Goal: Task Accomplishment & Management: Manage account settings

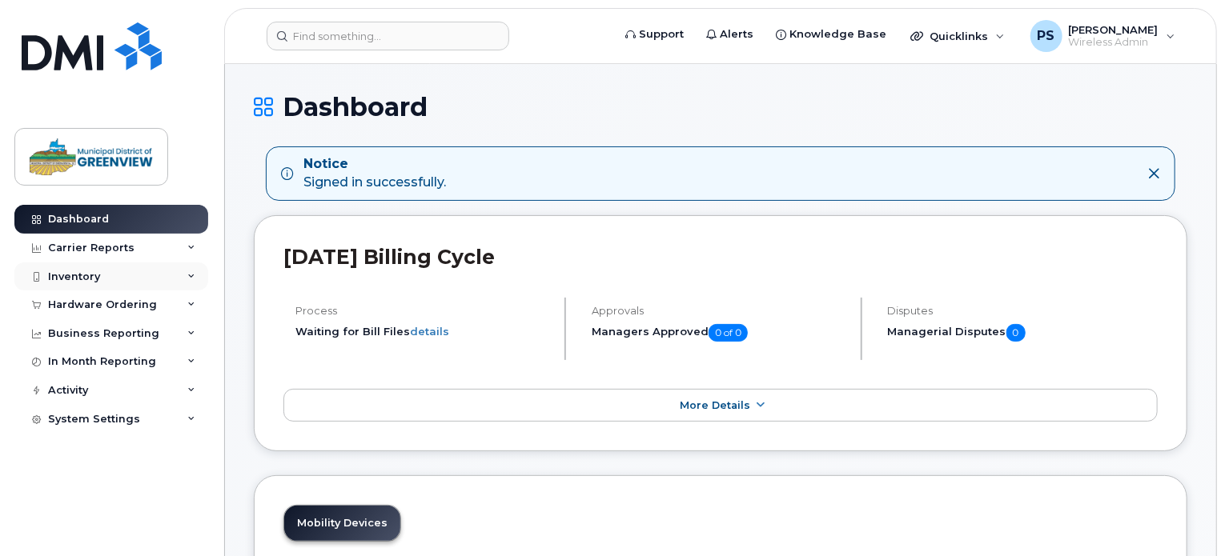
click at [75, 287] on div "Inventory" at bounding box center [111, 277] width 194 height 29
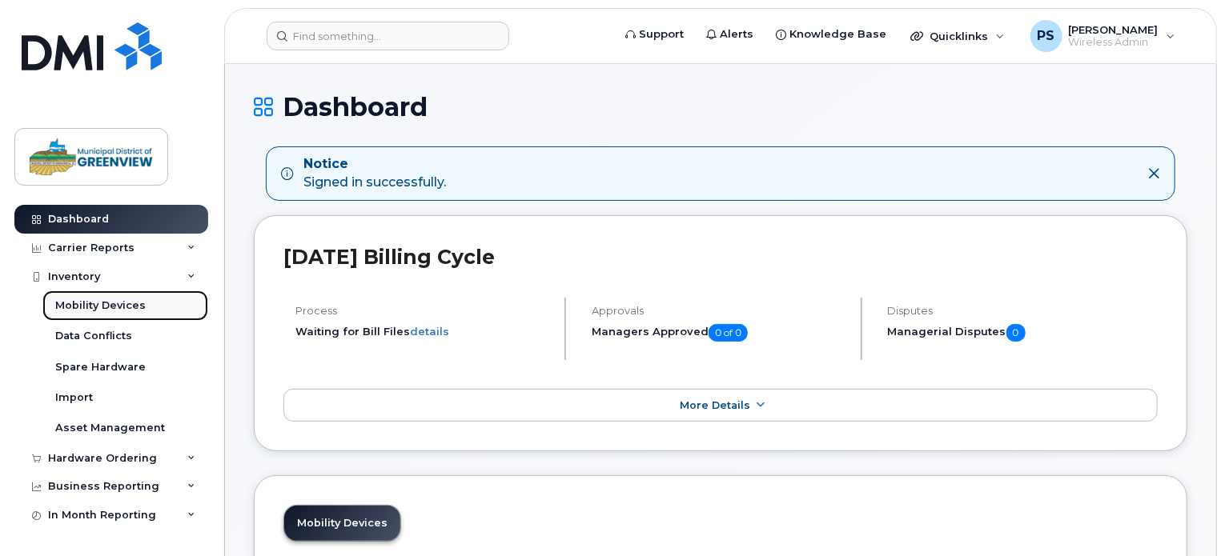
click at [90, 297] on link "Mobility Devices" at bounding box center [125, 306] width 166 height 30
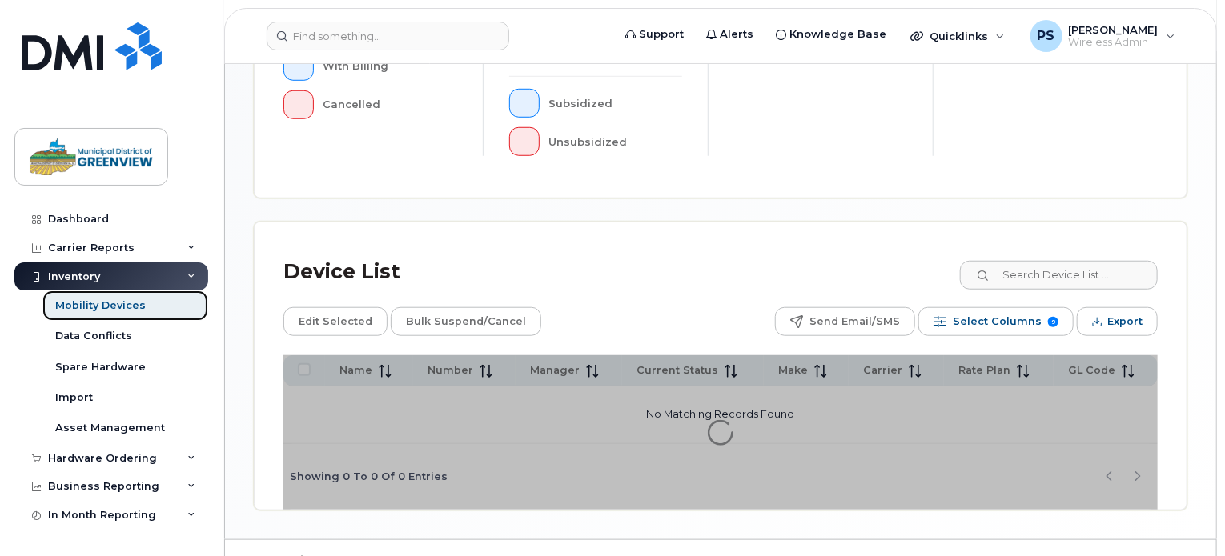
scroll to position [603, 0]
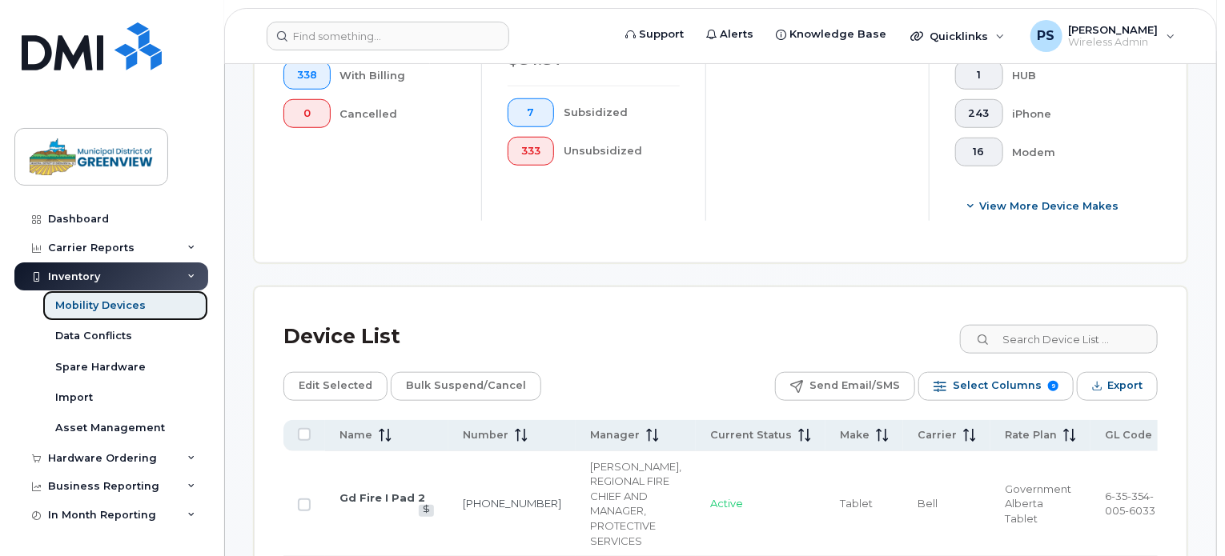
scroll to position [645, 0]
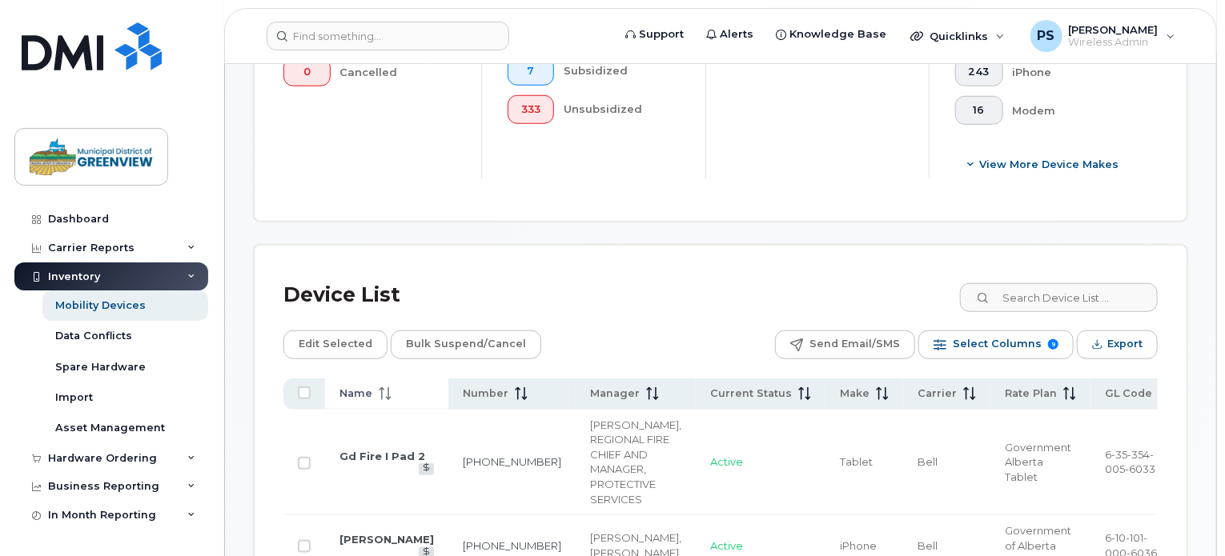
click at [372, 387] on span at bounding box center [381, 394] width 19 height 14
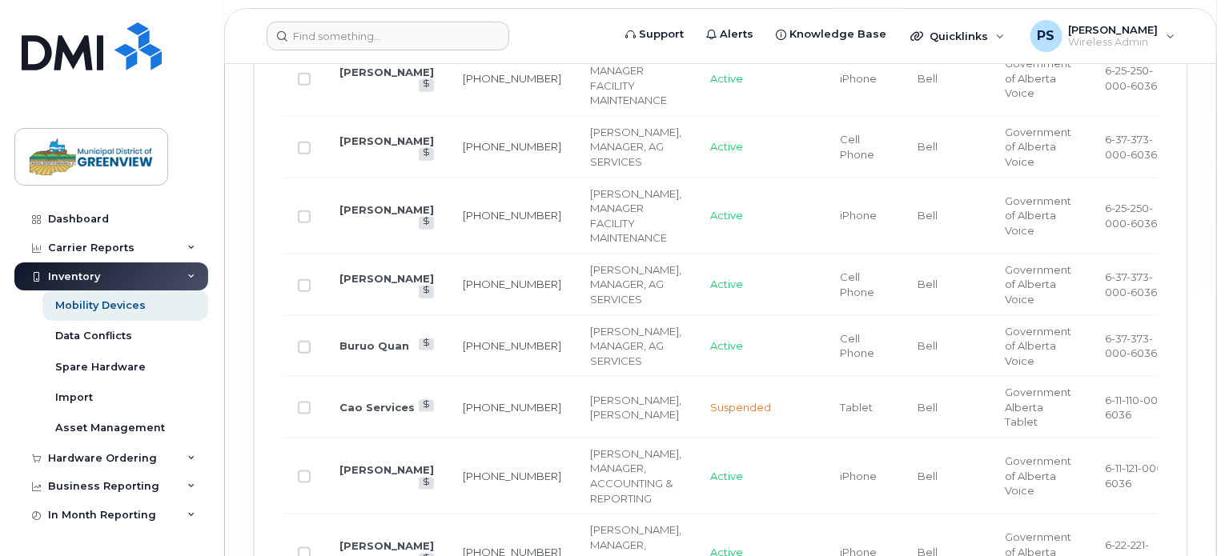
scroll to position [3838, 0]
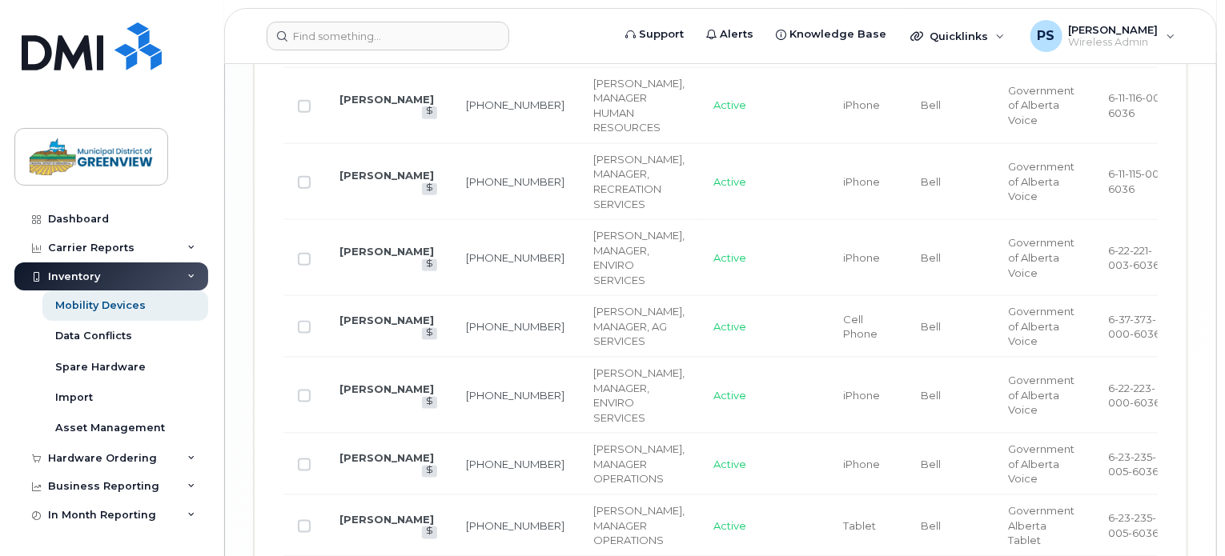
scroll to position [3942, 0]
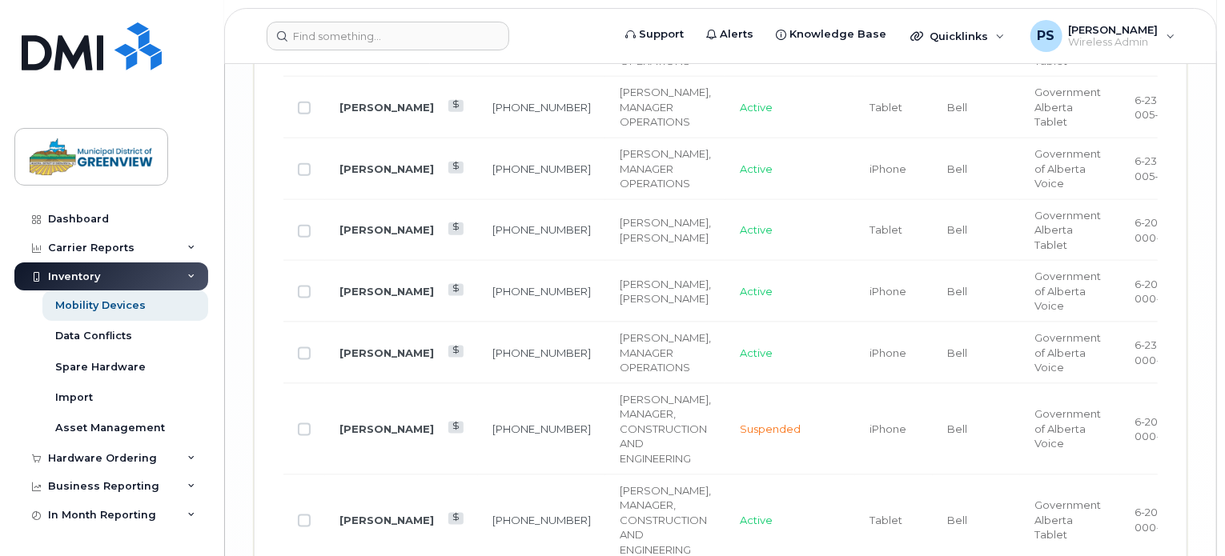
scroll to position [3883, 0]
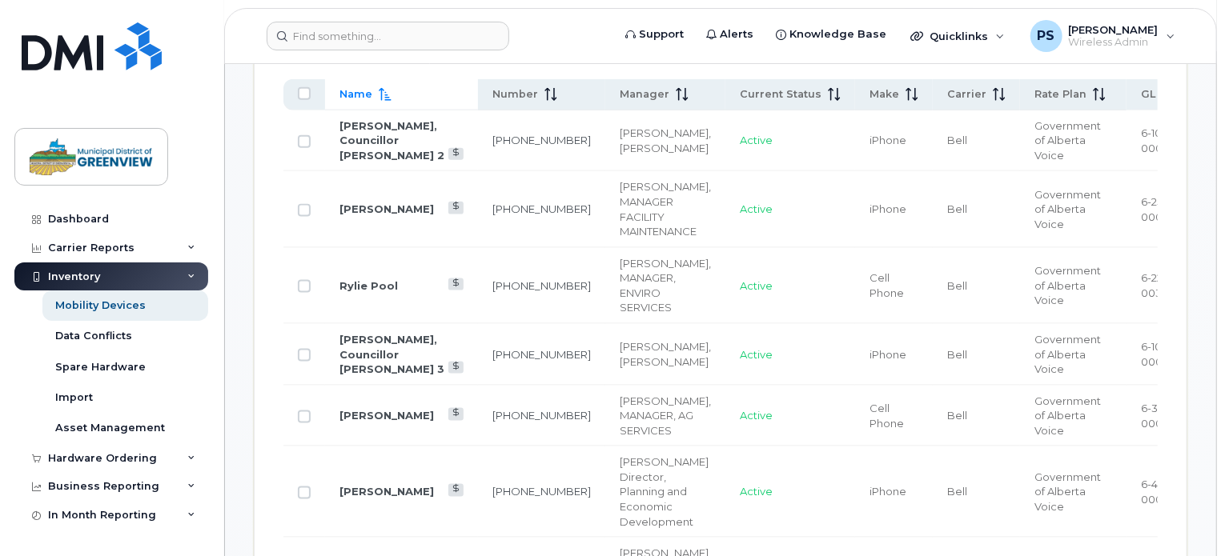
scroll to position [761, 0]
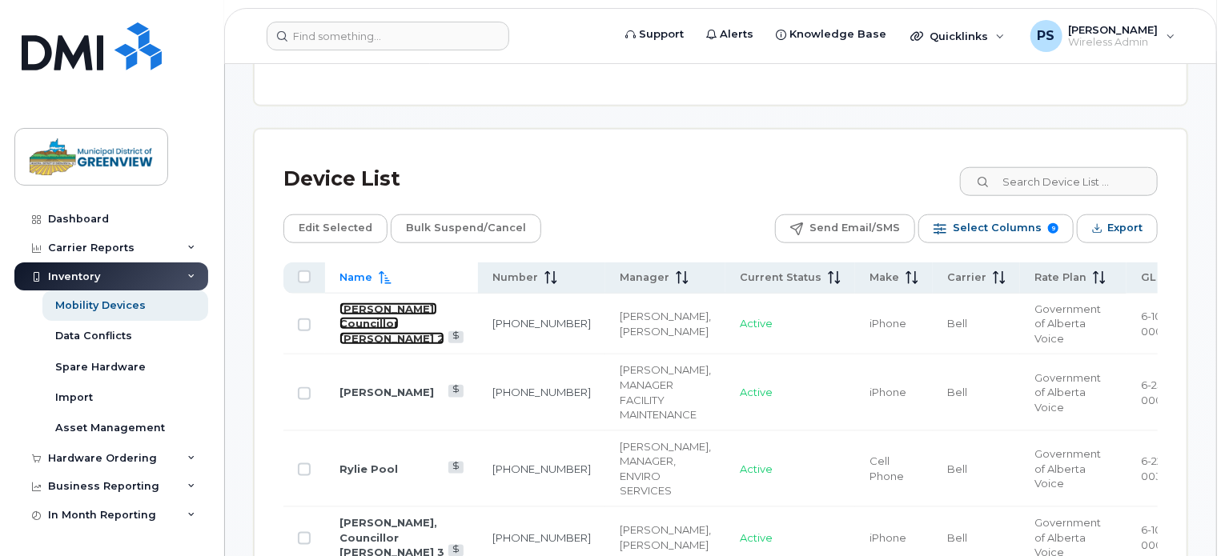
click at [358, 322] on link "[PERSON_NAME], Councillor [PERSON_NAME] 2" at bounding box center [391, 324] width 105 height 42
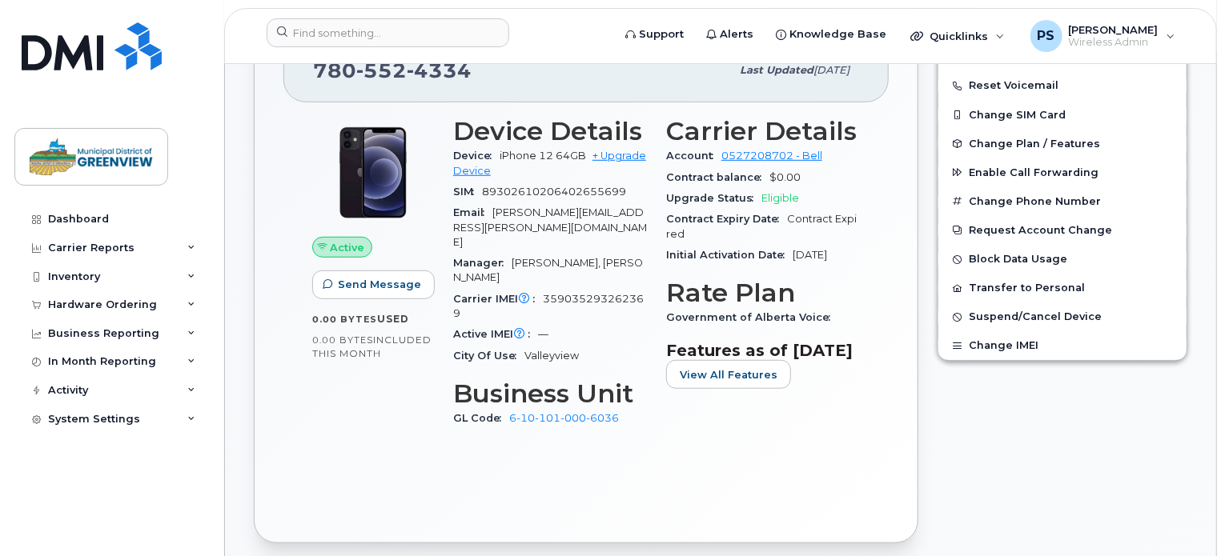
scroll to position [400, 0]
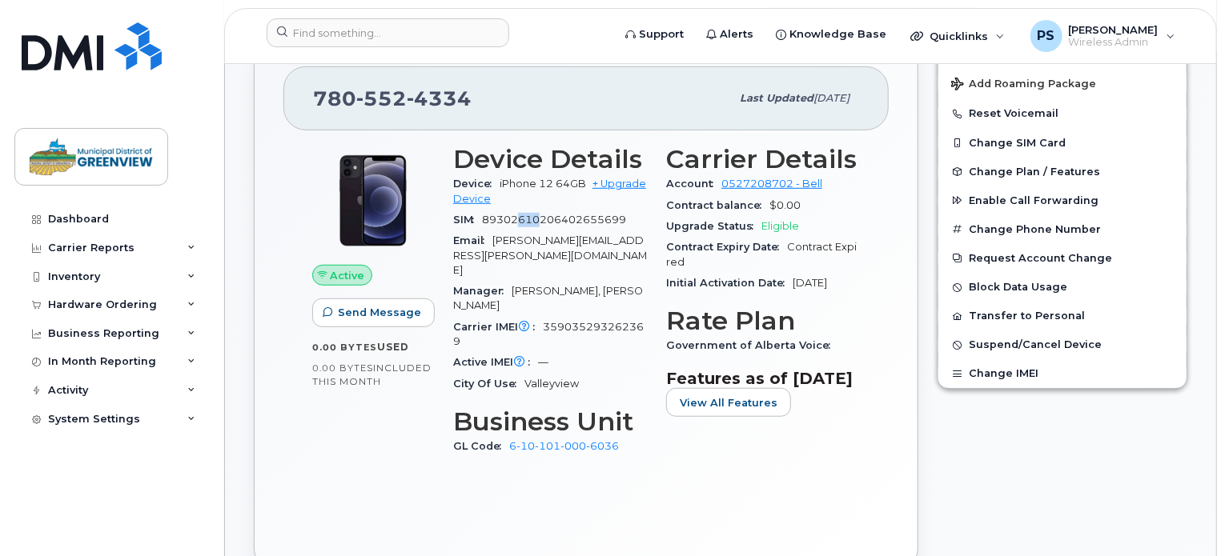
drag, startPoint x: 522, startPoint y: 219, endPoint x: 540, endPoint y: 220, distance: 18.4
click at [540, 220] on span "89302610206402655699" at bounding box center [554, 220] width 144 height 12
click at [541, 220] on span "89302610206402655699" at bounding box center [554, 220] width 144 height 12
click at [535, 317] on div "Carrier IMEI Carrier IMEI is reported during the last billing cycle or change o…" at bounding box center [550, 335] width 194 height 36
click at [541, 321] on span "Carrier IMEI Carrier IMEI is reported during the last billing cycle or change o…" at bounding box center [498, 327] width 90 height 12
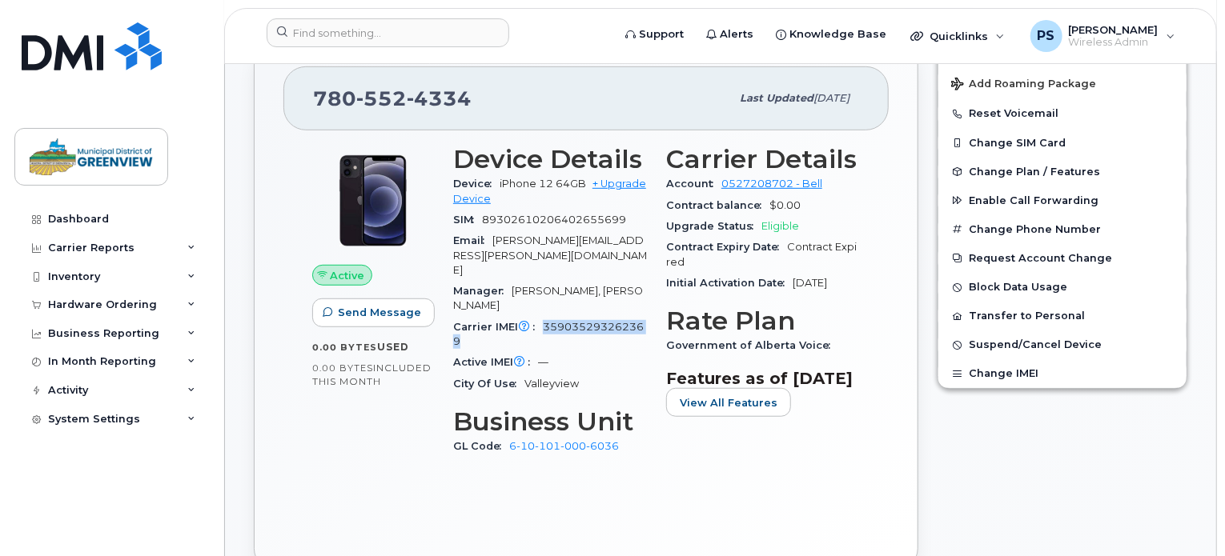
drag, startPoint x: 543, startPoint y: 296, endPoint x: 519, endPoint y: 312, distance: 28.9
click at [519, 317] on div "Carrier IMEI Carrier IMEI is reported during the last billing cycle or change o…" at bounding box center [550, 335] width 194 height 36
copy span "359035293262369"
click at [625, 235] on span "ryan.ratzlaff@mdgreenview.ab.ca" at bounding box center [550, 256] width 194 height 42
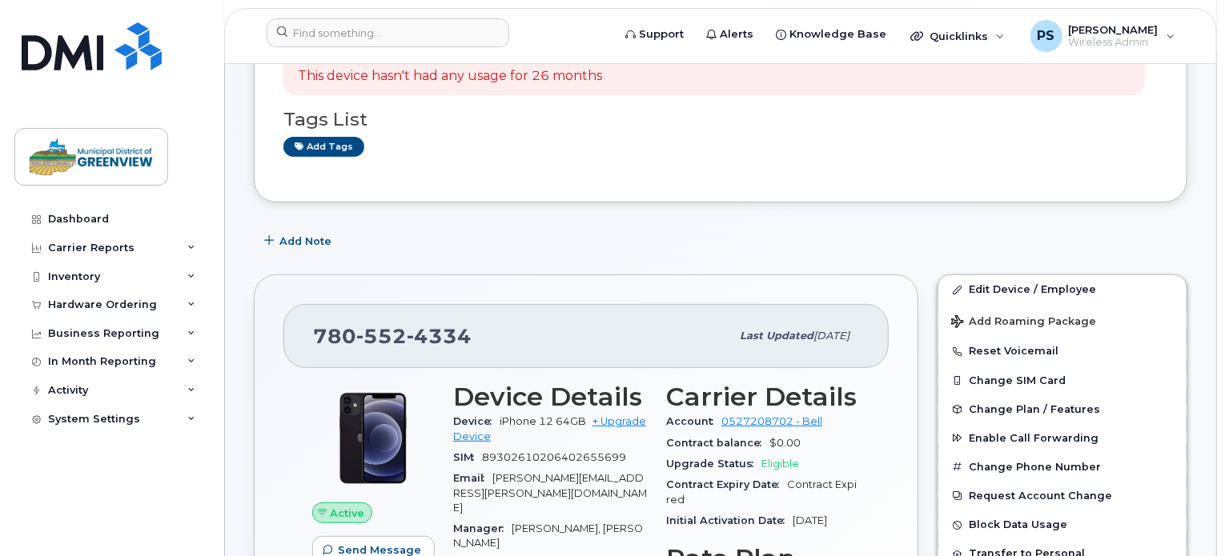
scroll to position [160, 0]
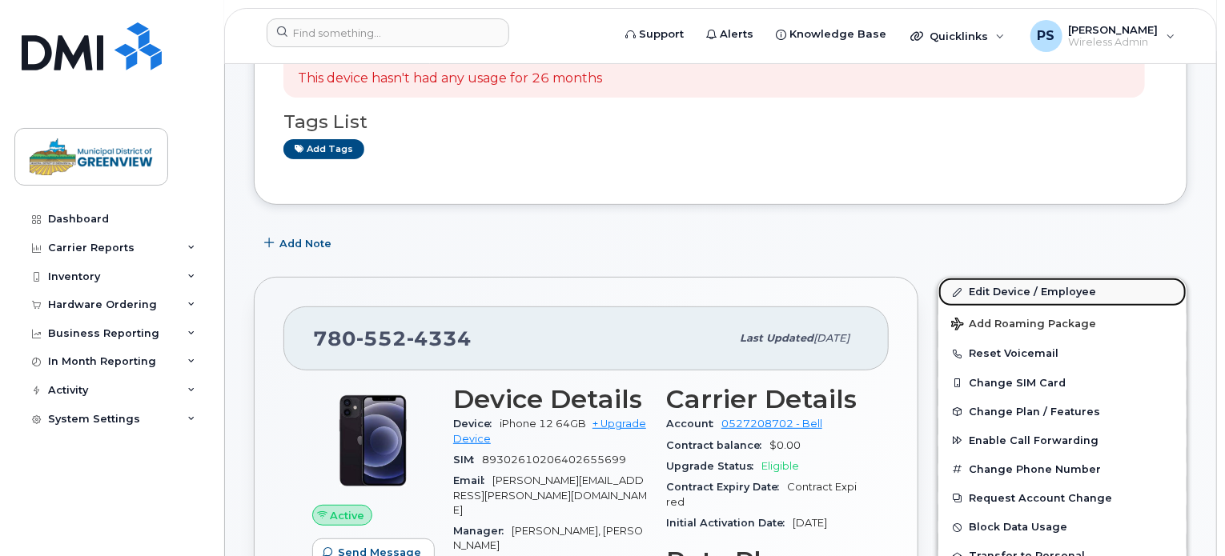
click at [1061, 298] on link "Edit Device / Employee" at bounding box center [1062, 292] width 248 height 29
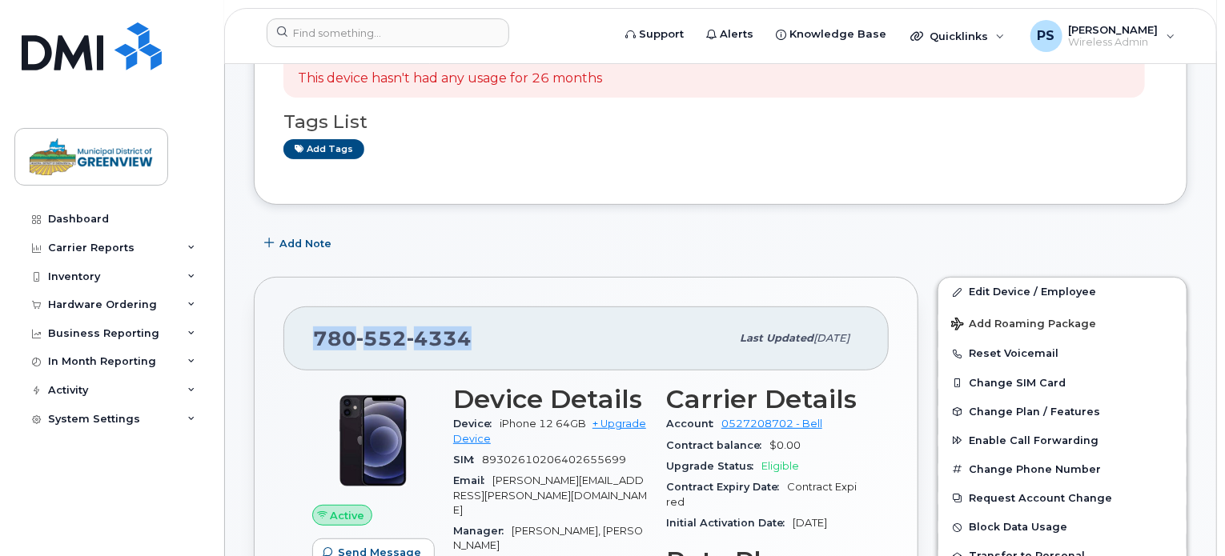
drag, startPoint x: 468, startPoint y: 333, endPoint x: 297, endPoint y: 339, distance: 171.4
click at [297, 339] on div "780 552 4334 Last updated Sep 10, 2024" at bounding box center [585, 339] width 605 height 64
copy span "780 552 4334"
click at [110, 281] on div "Inventory" at bounding box center [111, 277] width 194 height 29
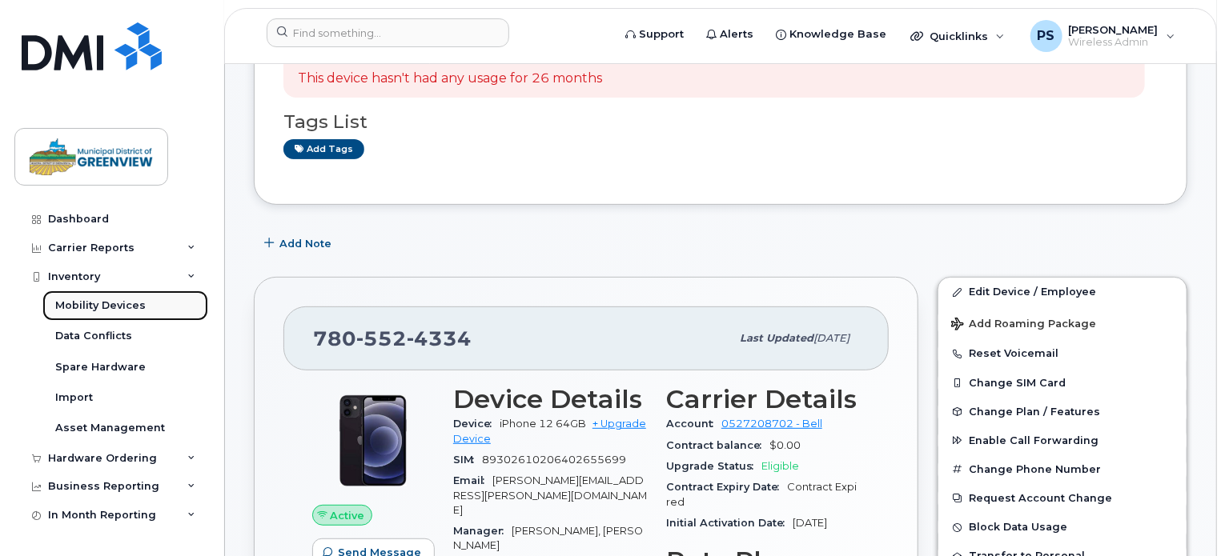
click at [115, 300] on div "Mobility Devices" at bounding box center [100, 306] width 90 height 14
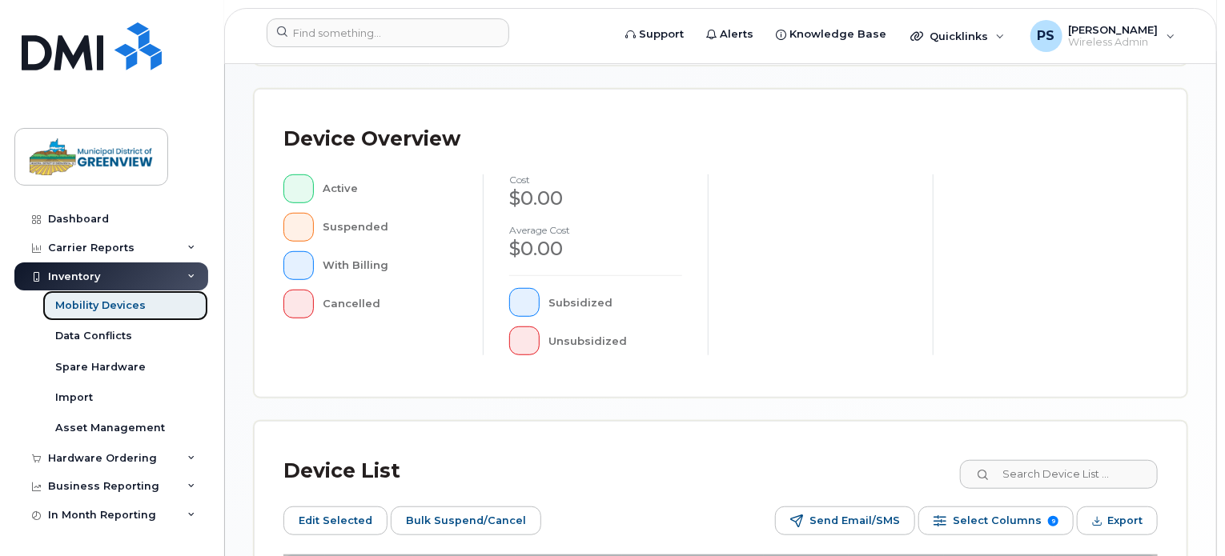
scroll to position [632, 0]
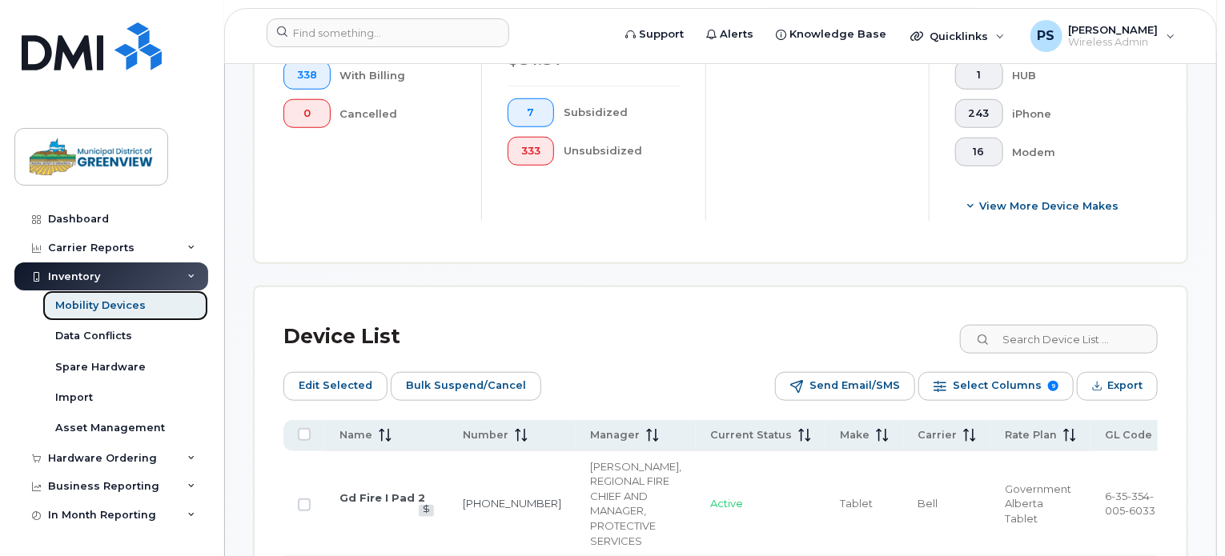
scroll to position [674, 0]
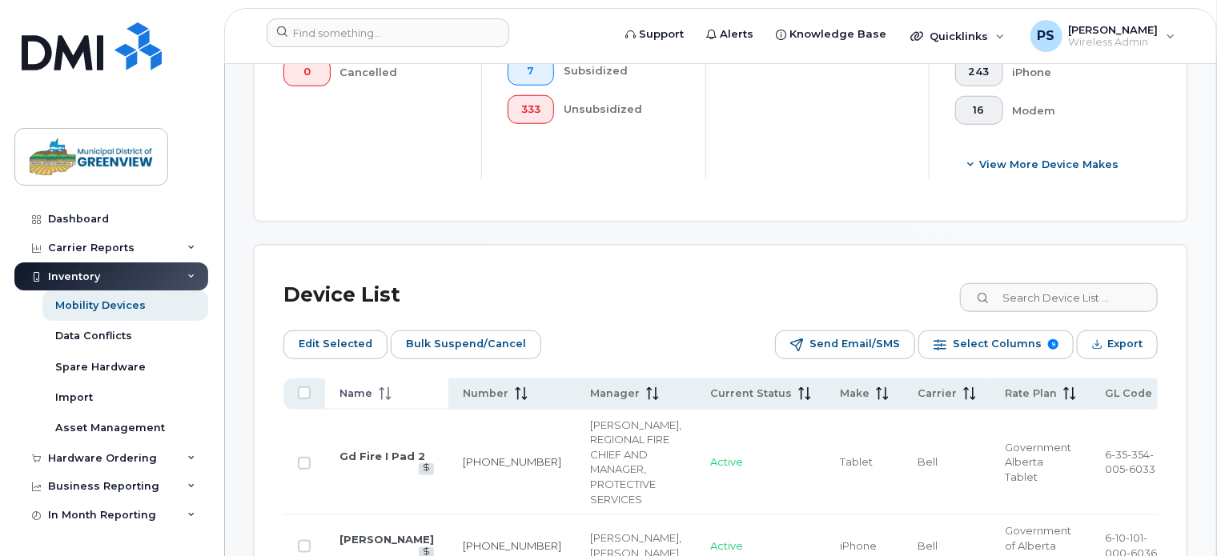
click at [349, 395] on span "Name" at bounding box center [355, 394] width 33 height 14
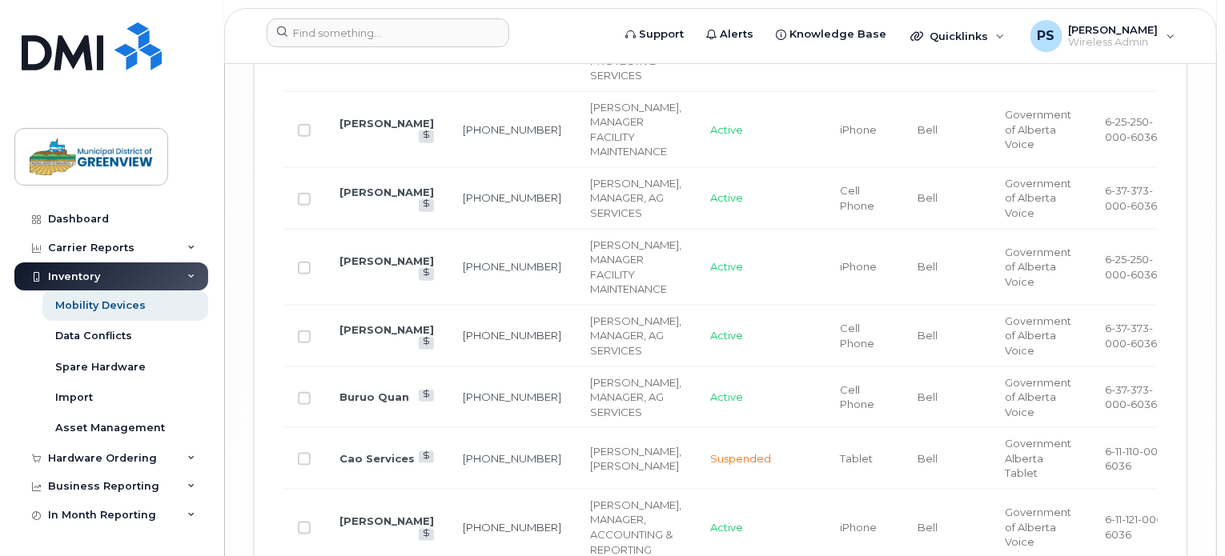
scroll to position [3867, 0]
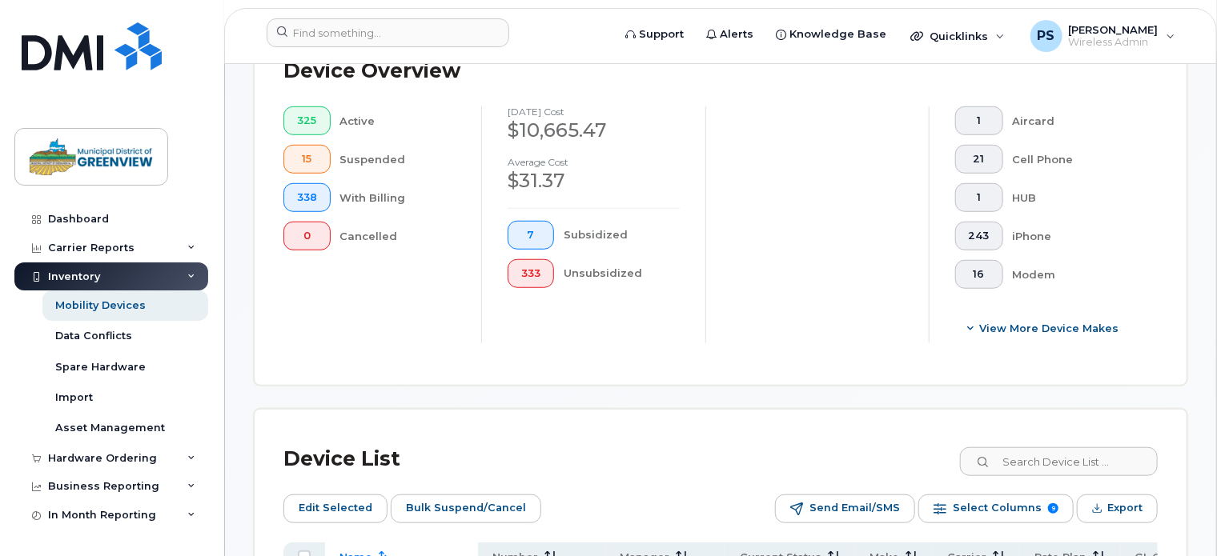
scroll to position [738, 0]
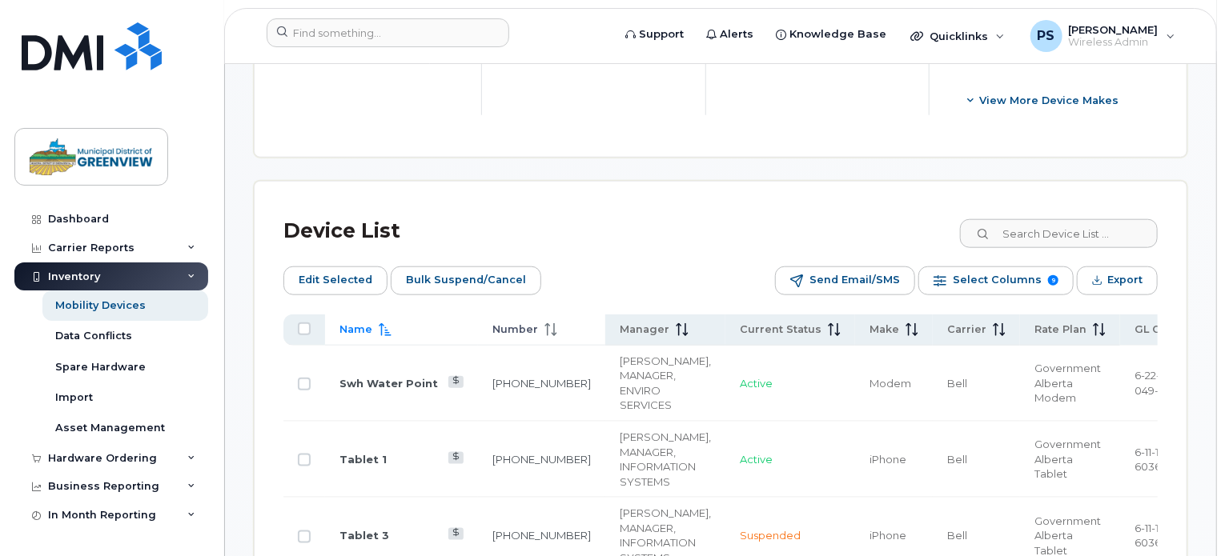
click at [538, 326] on span at bounding box center [547, 330] width 19 height 14
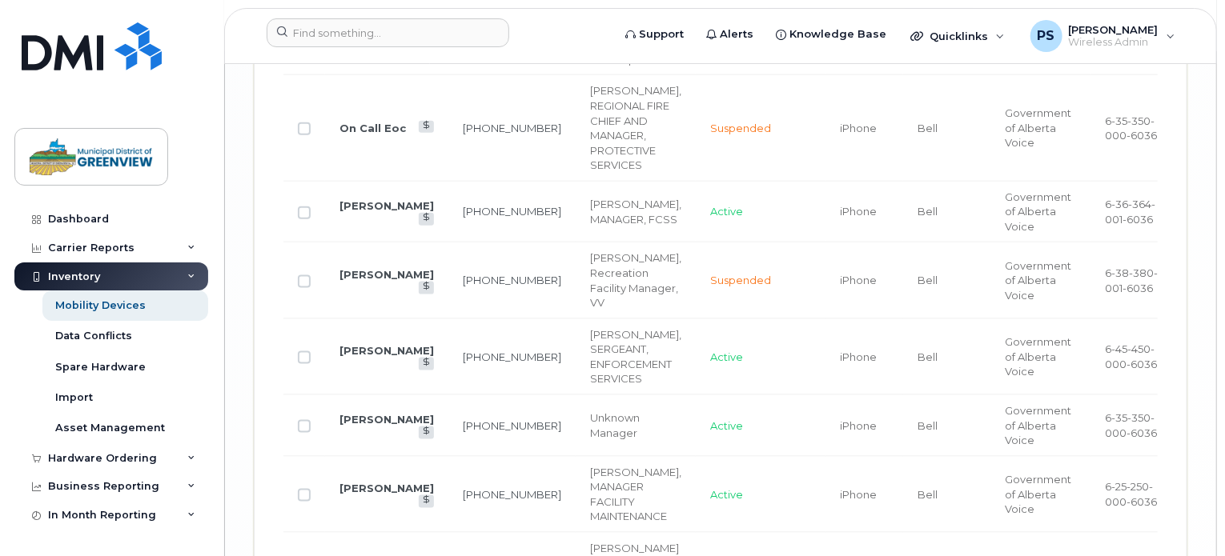
scroll to position [4060, 0]
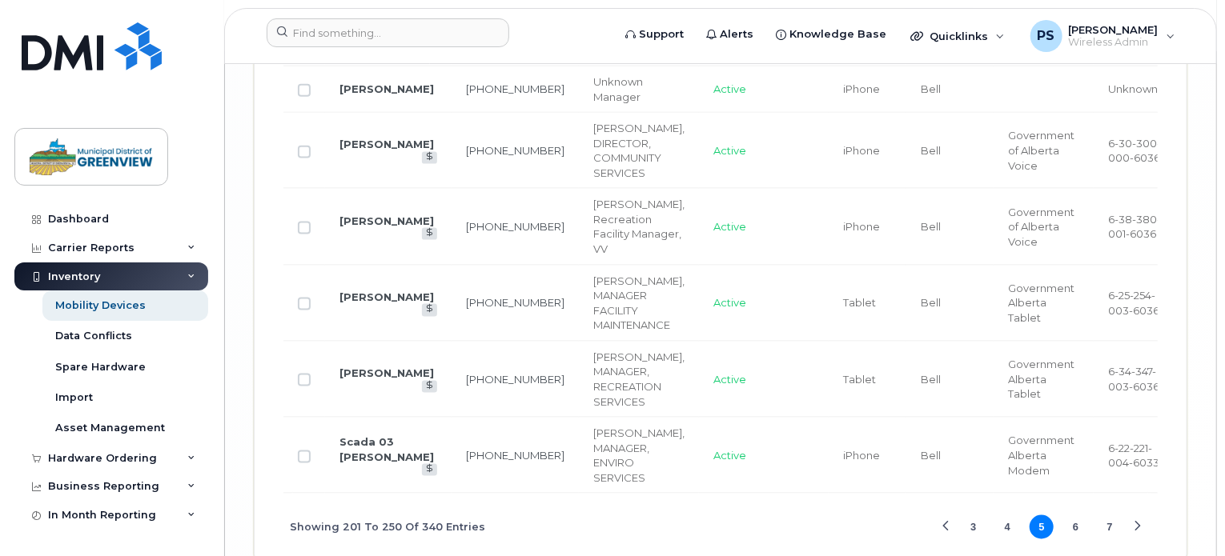
scroll to position [3911, 0]
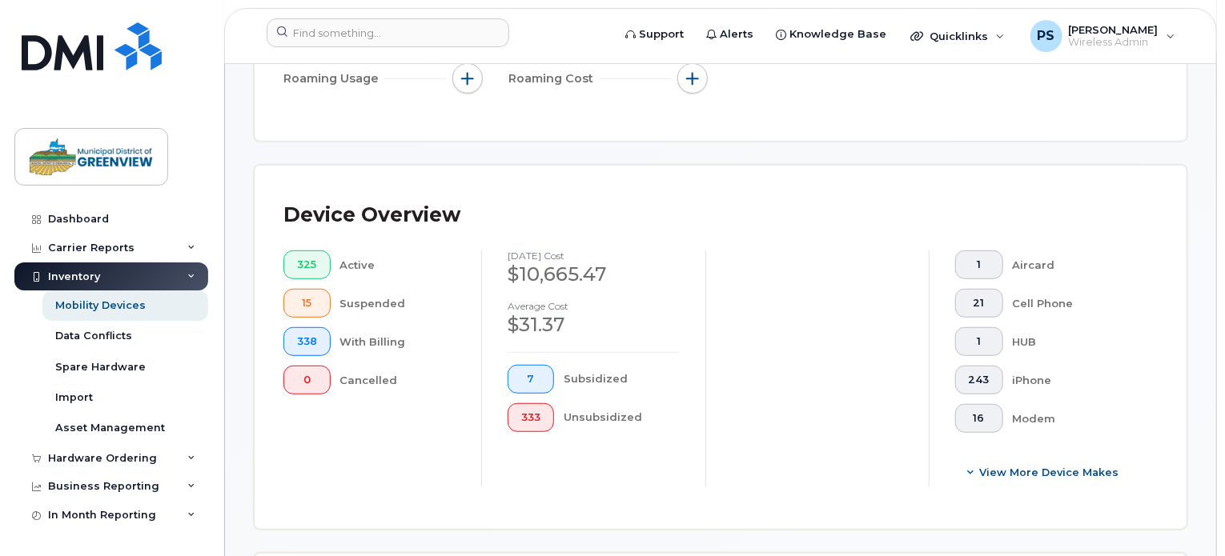
scroll to position [640, 0]
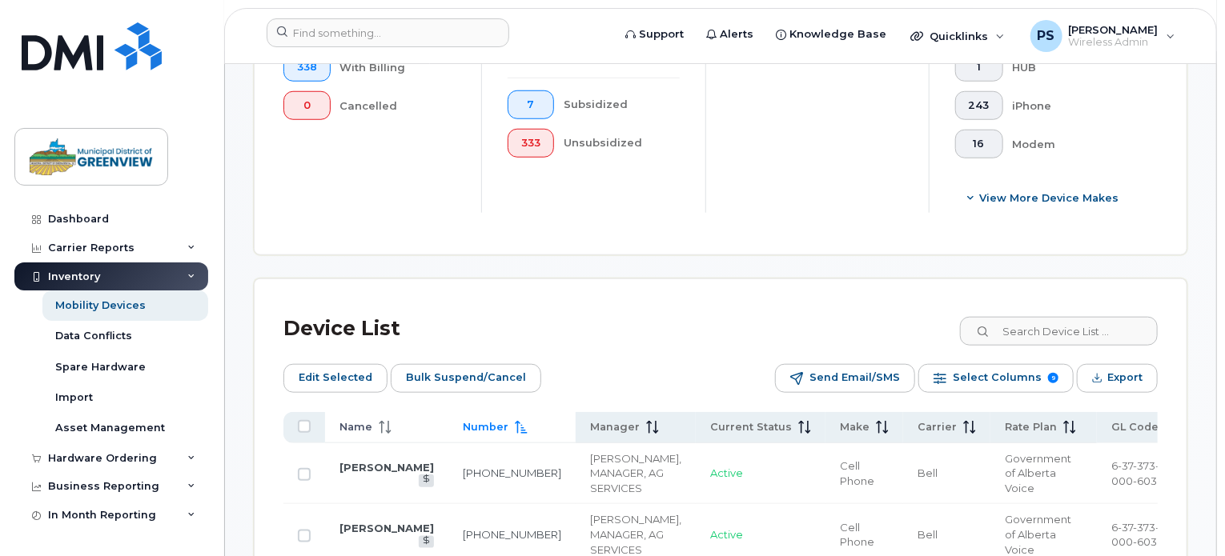
click at [359, 428] on span "Name" at bounding box center [355, 427] width 33 height 14
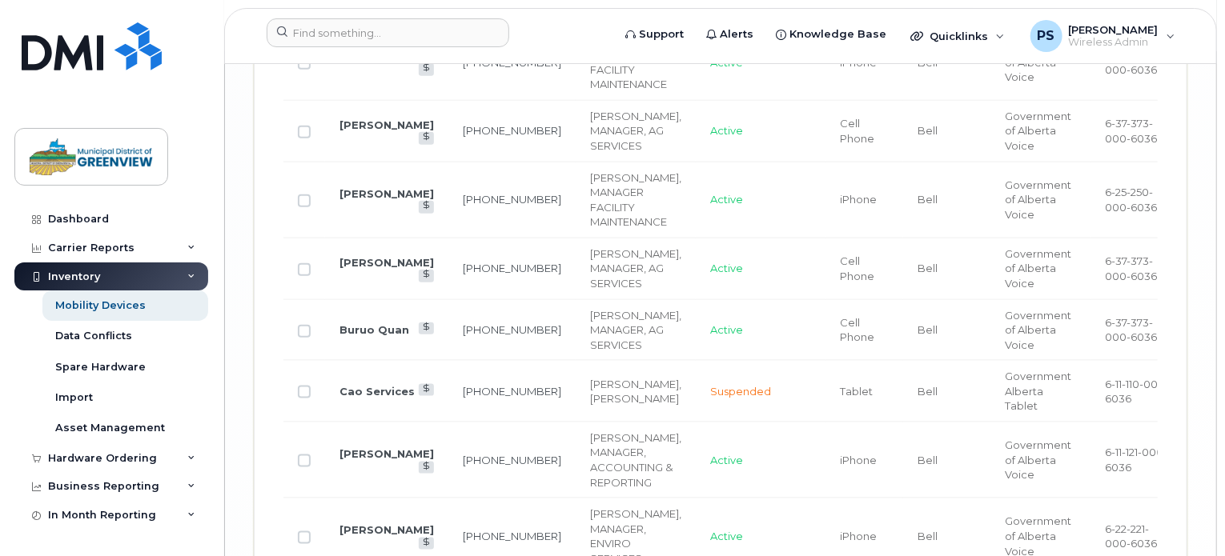
scroll to position [3867, 0]
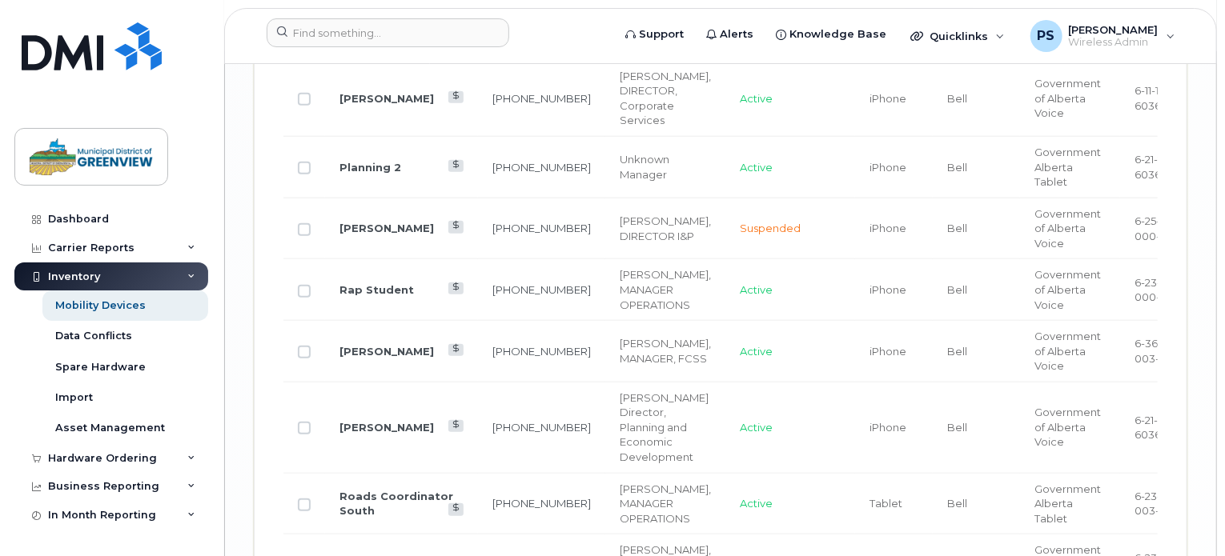
scroll to position [3627, 0]
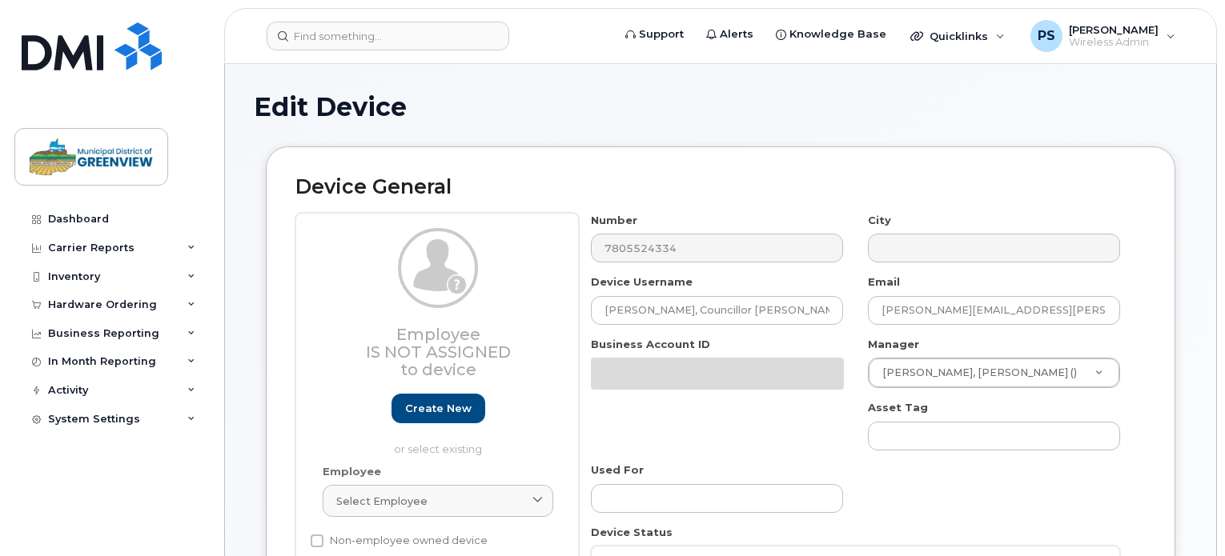
select select "3666148"
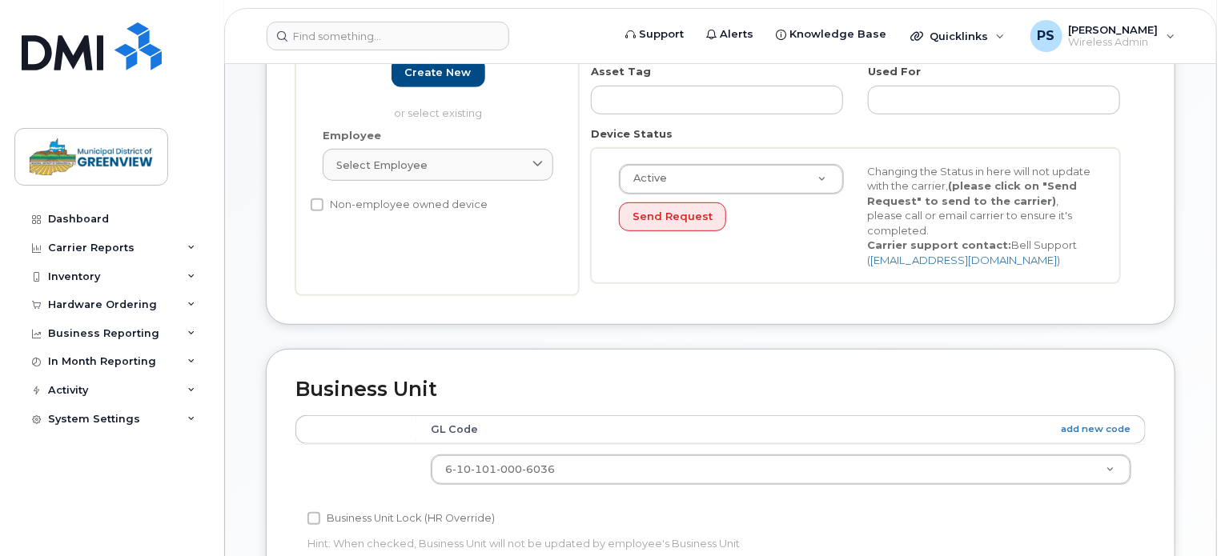
scroll to position [240, 0]
